Goal: Task Accomplishment & Management: Use online tool/utility

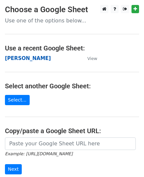
click at [27, 57] on strong "[PERSON_NAME]" at bounding box center [28, 58] width 46 height 6
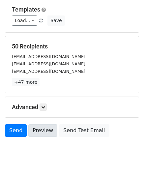
scroll to position [78, 0]
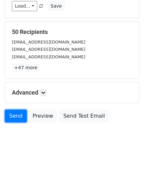
drag, startPoint x: 16, startPoint y: 118, endPoint x: 16, endPoint y: 127, distance: 8.6
click at [16, 118] on link "Send" at bounding box center [16, 116] width 22 height 13
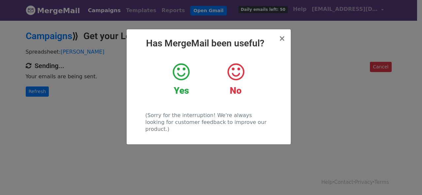
click at [45, 89] on div "× Has MergeMail been useful? Yes No (Sorry for the interruption! We're always l…" at bounding box center [211, 108] width 422 height 176
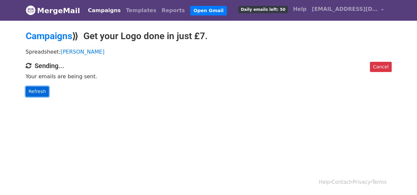
click at [42, 91] on link "Refresh" at bounding box center [37, 92] width 23 height 10
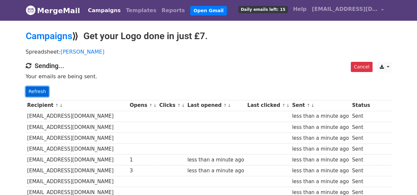
click at [36, 91] on link "Refresh" at bounding box center [37, 92] width 23 height 10
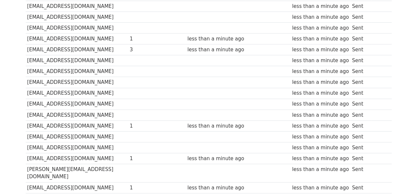
scroll to position [198, 0]
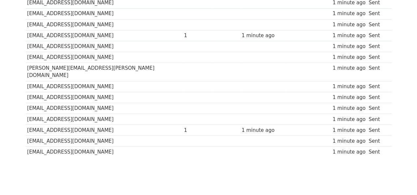
scroll to position [512, 0]
